Goal: Check status

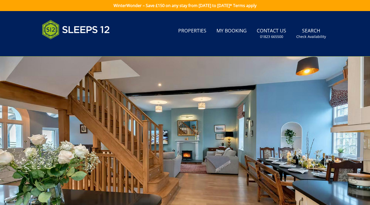
click at [74, 86] on div at bounding box center [185, 145] width 370 height 176
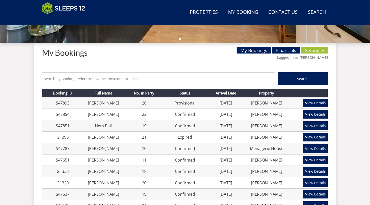
scroll to position [179, 0]
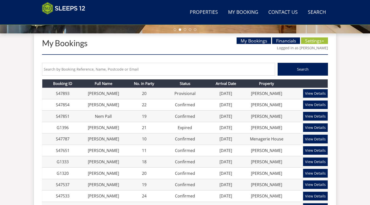
click at [94, 67] on input "text" at bounding box center [158, 69] width 233 height 13
type input "[PERSON_NAME]"
click at [302, 69] on button "Search" at bounding box center [302, 69] width 50 height 13
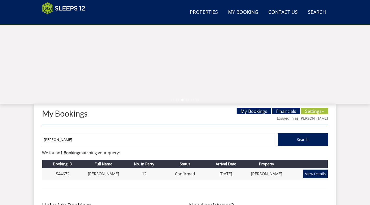
scroll to position [143, 0]
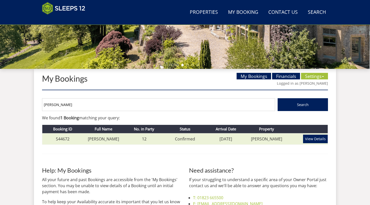
click at [129, 139] on td "12" at bounding box center [144, 138] width 41 height 11
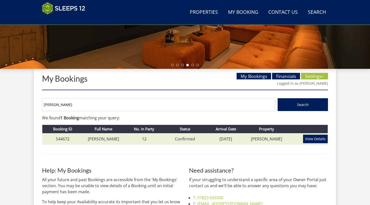
click at [316, 139] on link "View Details" at bounding box center [315, 139] width 25 height 9
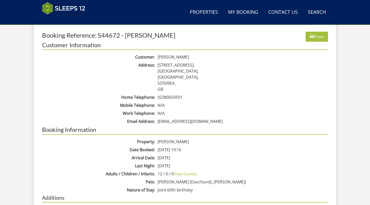
scroll to position [210, 0]
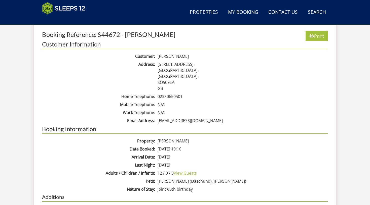
click at [192, 175] on link "View Guests" at bounding box center [185, 173] width 23 height 6
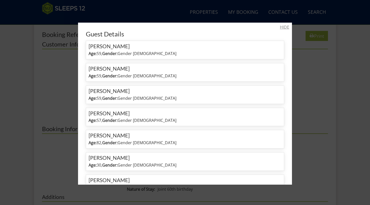
scroll to position [0, 0]
click at [285, 26] on link "HIDE" at bounding box center [284, 27] width 9 height 6
